Goal: Entertainment & Leisure: Consume media (video, audio)

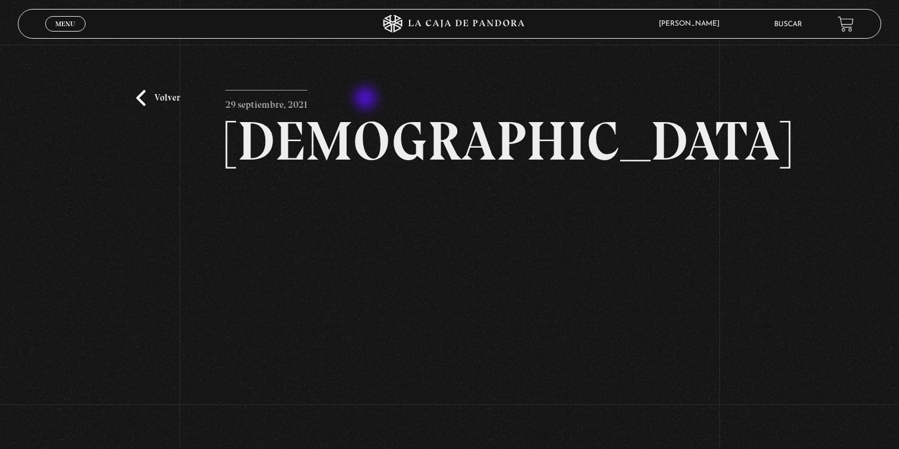
scroll to position [90, 0]
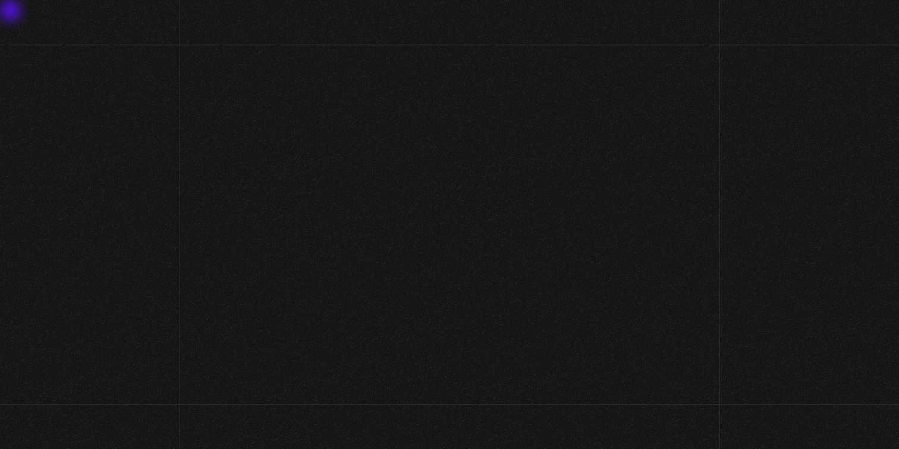
scroll to position [90, 0]
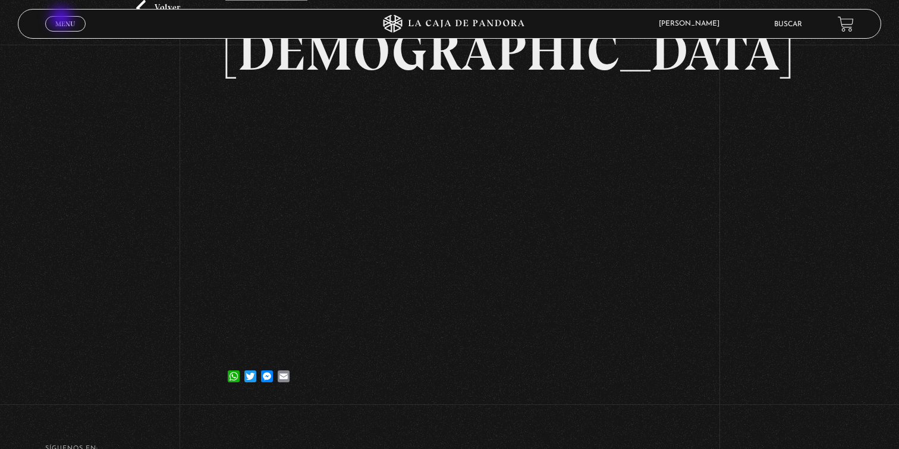
click at [64, 19] on link "Menu Cerrar" at bounding box center [65, 23] width 40 height 15
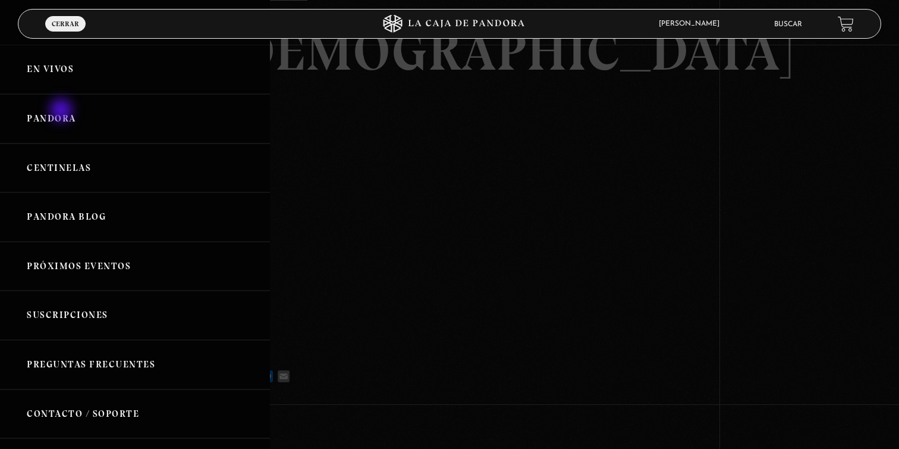
click at [62, 111] on link "Pandora" at bounding box center [135, 118] width 270 height 49
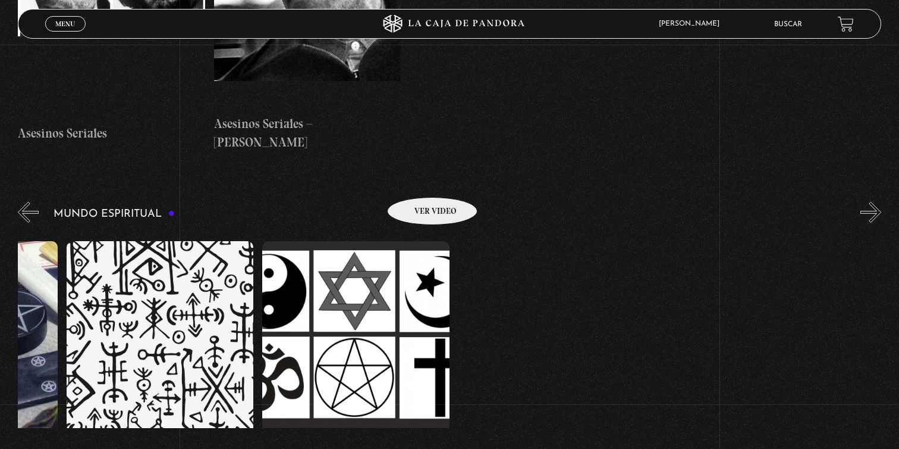
scroll to position [0, 2885]
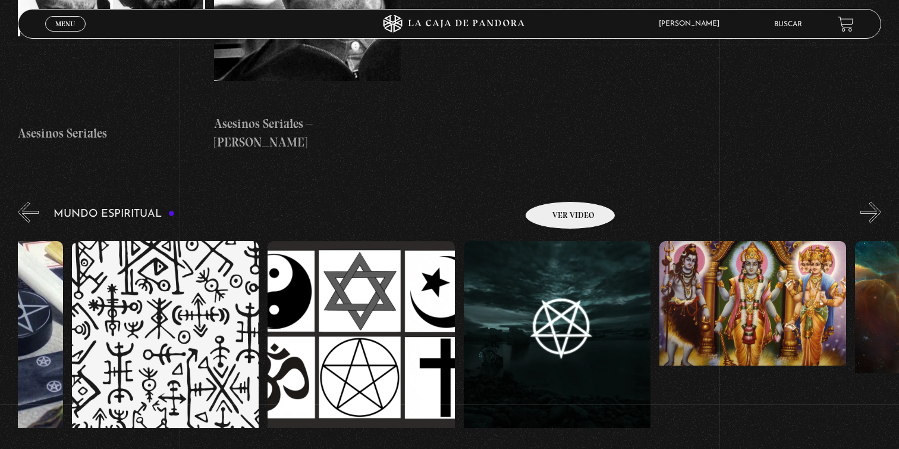
click at [555, 241] on figure at bounding box center [557, 348] width 187 height 214
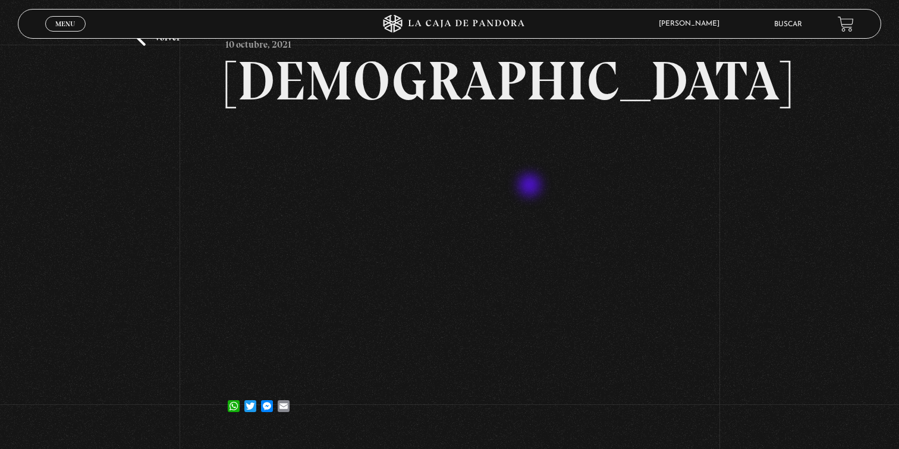
scroll to position [86, 0]
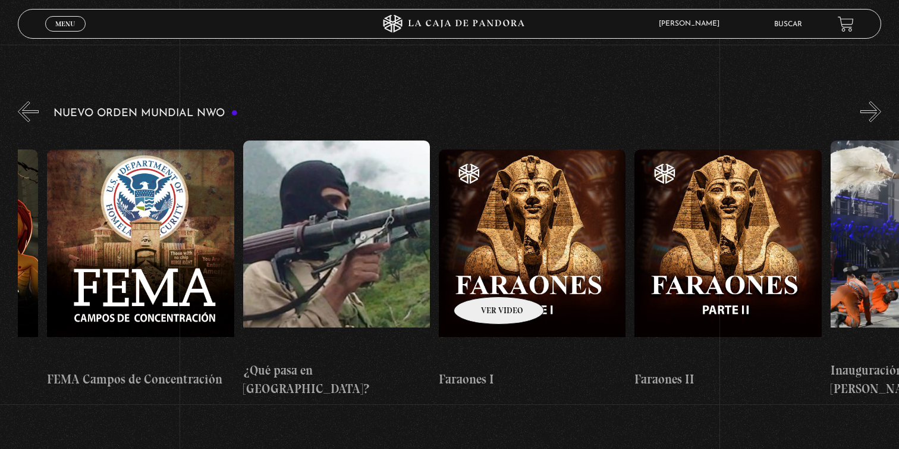
scroll to position [0, 13115]
